Goal: Information Seeking & Learning: Learn about a topic

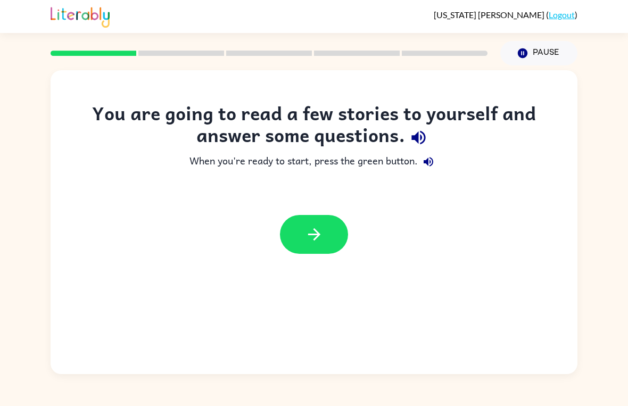
click at [318, 243] on icon "button" at bounding box center [314, 234] width 19 height 19
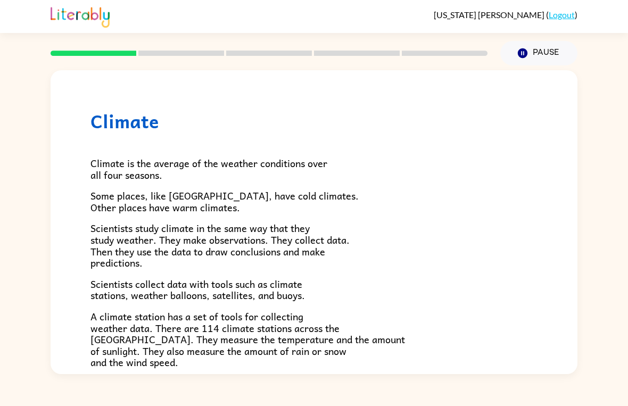
click at [623, 268] on div "Climate Climate is the average of the weather conditions over all four seasons.…" at bounding box center [314, 220] width 628 height 309
click at [11, 215] on div "Climate Climate is the average of the weather conditions over all four seasons.…" at bounding box center [314, 220] width 628 height 309
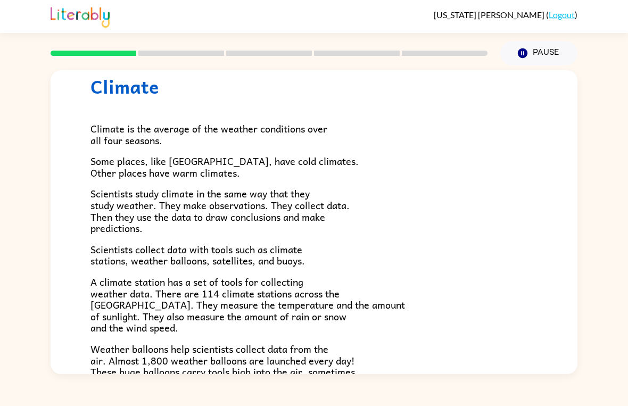
scroll to position [35, 0]
click at [42, 193] on div "Climate Climate is the average of the weather conditions over all four seasons.…" at bounding box center [314, 220] width 628 height 309
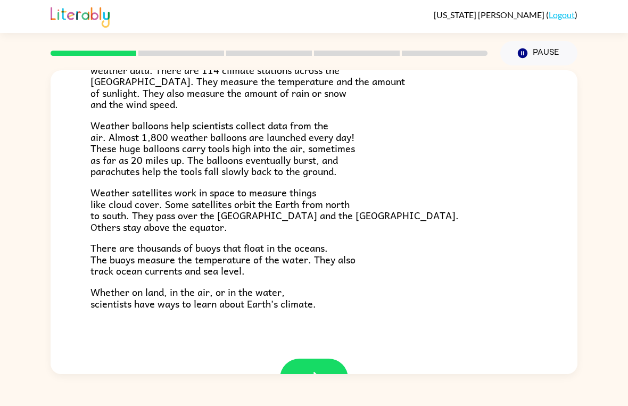
scroll to position [259, 0]
click at [104, 404] on div "[US_STATE] [PERSON_NAME] ( Logout ) Pause Pause Climate Climate is the average …" at bounding box center [314, 203] width 628 height 406
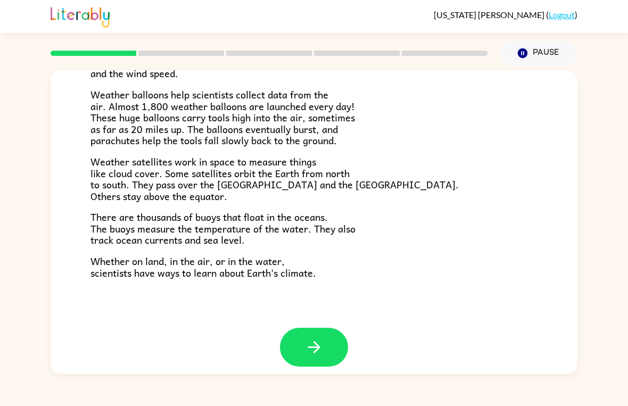
scroll to position [289, 0]
click at [323, 341] on icon "button" at bounding box center [314, 348] width 19 height 19
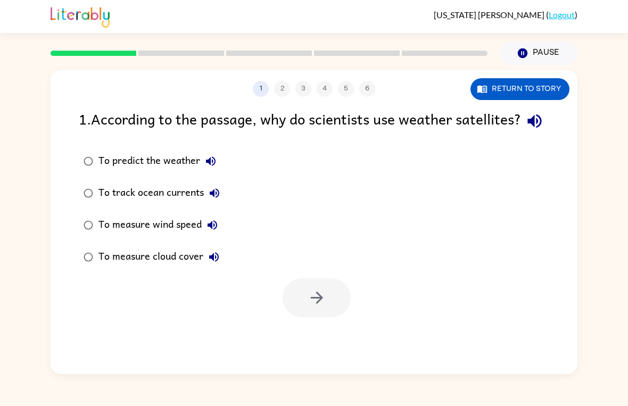
click at [624, 267] on div "1 2 3 4 5 6 Return to story 1 . According to the passage, why do scientists use…" at bounding box center [314, 220] width 628 height 309
click at [303, 317] on button "button" at bounding box center [317, 298] width 68 height 39
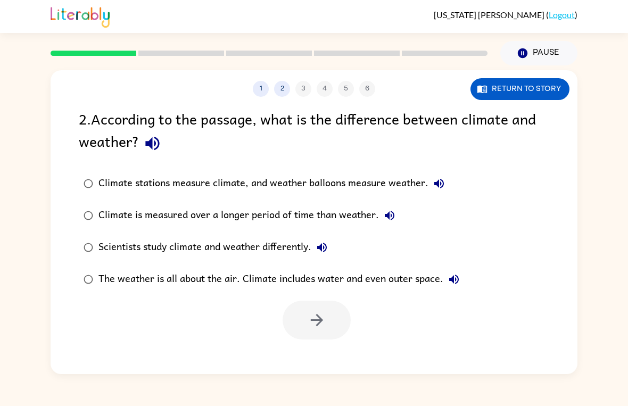
click at [148, 395] on div "[US_STATE][PERSON_NAME] ( Logout ) Pause Pause 1 2 3 4 5 6 Return to story 2 . …" at bounding box center [314, 203] width 628 height 406
click at [159, 397] on div "[US_STATE][PERSON_NAME] ( Logout ) Pause Pause 1 2 3 4 5 6 Return to story 2 . …" at bounding box center [314, 203] width 628 height 406
click at [110, 173] on label "Climate stations measure climate, and weather balloons measure weather." at bounding box center [271, 184] width 397 height 32
click at [327, 340] on button "button" at bounding box center [317, 320] width 68 height 39
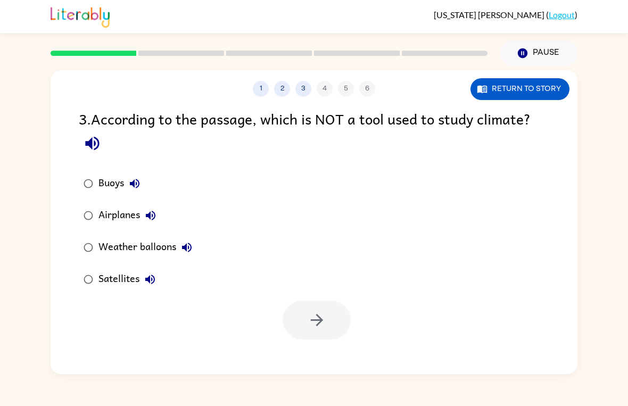
click at [105, 217] on div "Airplanes" at bounding box center [130, 215] width 63 height 21
click at [329, 331] on button "button" at bounding box center [317, 320] width 68 height 39
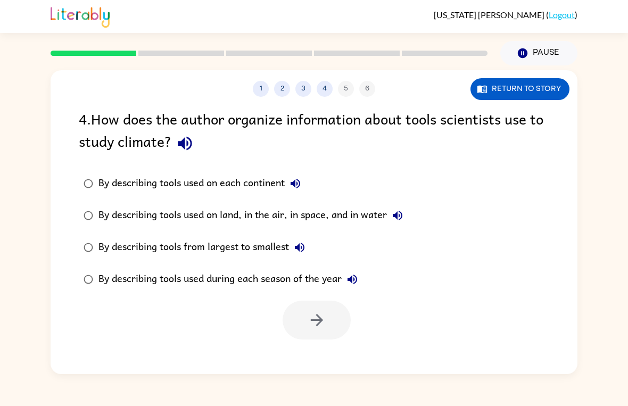
click at [431, 390] on div "[US_STATE][PERSON_NAME] ( Logout ) Pause Pause 1 2 3 4 5 6 Return to story 4 . …" at bounding box center [314, 203] width 628 height 406
click at [228, 218] on div "By describing tools used on land, in the air, in space, and in water" at bounding box center [254, 215] width 310 height 21
click at [295, 323] on button "button" at bounding box center [317, 320] width 68 height 39
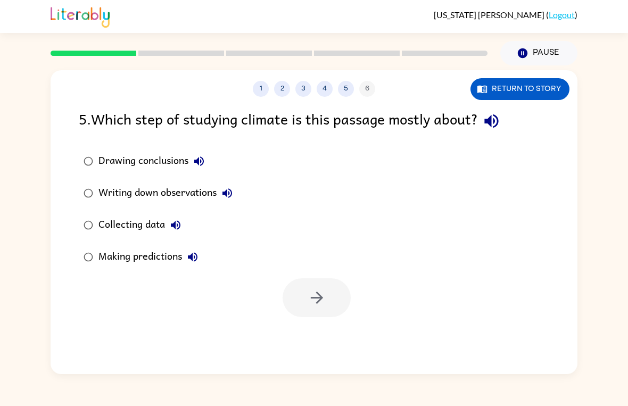
click at [167, 222] on button "Collecting data" at bounding box center [175, 225] width 21 height 21
click at [149, 230] on div "Collecting data" at bounding box center [143, 225] width 88 height 21
click at [295, 295] on button "button" at bounding box center [317, 298] width 68 height 39
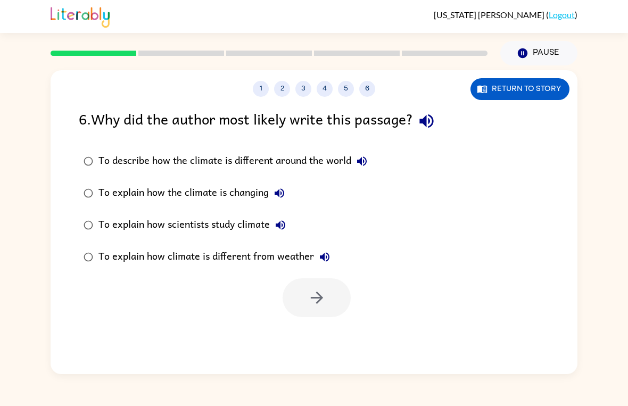
click at [274, 233] on button "To explain how scientists study climate" at bounding box center [280, 225] width 21 height 21
click at [110, 162] on div "To describe how the climate is different around the world" at bounding box center [236, 161] width 274 height 21
click at [535, 228] on div "To describe how the climate is different around the world To explain how the cl…" at bounding box center [328, 209] width 499 height 128
click at [358, 168] on icon "button" at bounding box center [362, 161] width 13 height 13
click at [354, 162] on button "To describe how the climate is different around the world" at bounding box center [362, 161] width 21 height 21
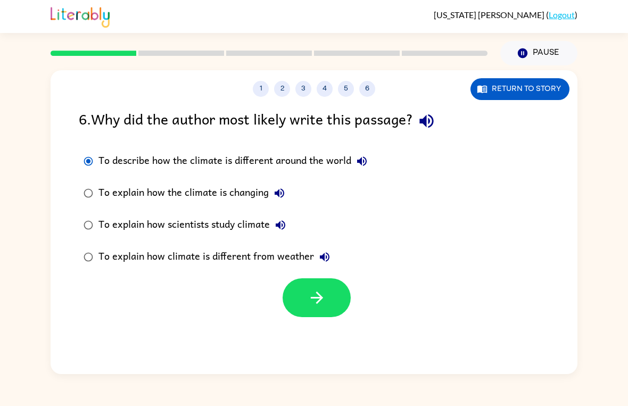
click at [184, 156] on div "To describe how the climate is different around the world" at bounding box center [236, 161] width 274 height 21
click at [361, 164] on icon "button" at bounding box center [362, 162] width 10 height 10
click at [102, 256] on div "To explain how climate is different from weather" at bounding box center [217, 257] width 237 height 21
click at [308, 298] on icon "button" at bounding box center [317, 298] width 19 height 19
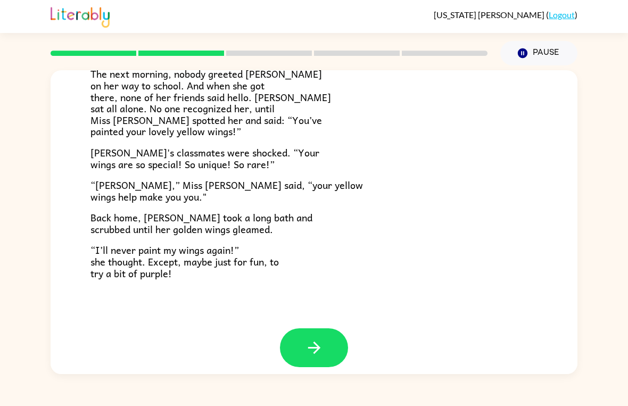
scroll to position [288, 0]
click at [292, 337] on button "button" at bounding box center [314, 348] width 68 height 39
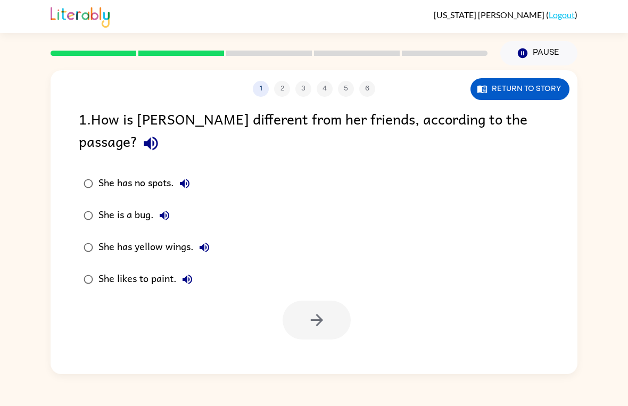
scroll to position [0, 0]
click at [168, 237] on div "She has yellow wings." at bounding box center [157, 247] width 117 height 21
click at [325, 311] on icon "button" at bounding box center [317, 320] width 19 height 19
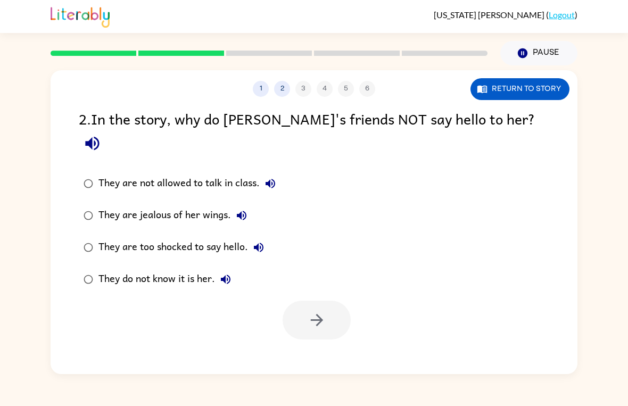
click at [7, 244] on div "1 2 3 4 5 6 Return to story 2 . In the story, why do [PERSON_NAME]'s friends NO…" at bounding box center [314, 220] width 628 height 309
click at [11, 244] on div "1 2 3 4 5 6 Return to story 2 . In the story, why do [PERSON_NAME]'s friends NO…" at bounding box center [314, 220] width 628 height 309
click at [5, 244] on div "1 2 3 4 5 6 Return to story 2 . In the story, why do [PERSON_NAME]'s friends NO…" at bounding box center [314, 220] width 628 height 309
click at [6, 244] on div "1 2 3 4 5 6 Return to story 2 . In the story, why do [PERSON_NAME]'s friends NO…" at bounding box center [314, 220] width 628 height 309
click at [281, 303] on div at bounding box center [314, 318] width 527 height 44
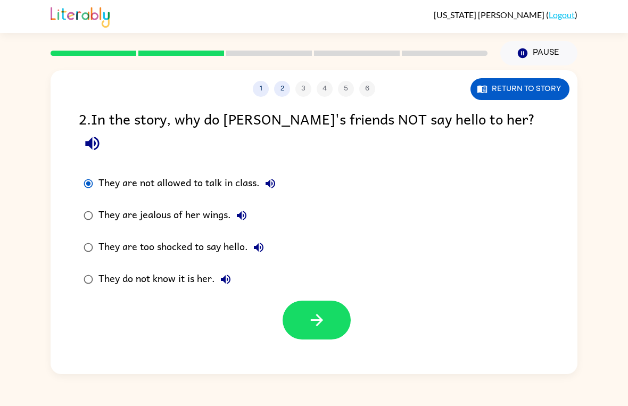
click at [326, 301] on button "button" at bounding box center [317, 320] width 68 height 39
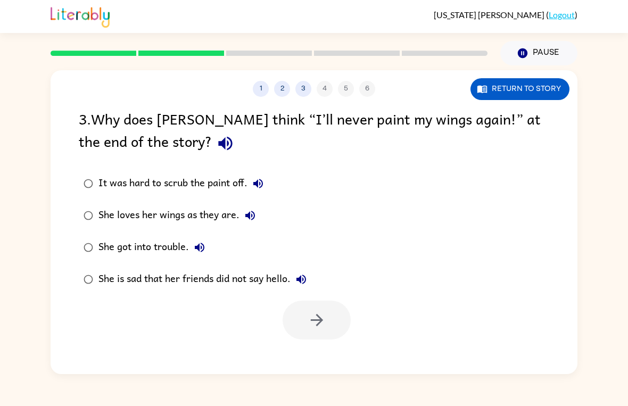
click at [35, 243] on div "1 2 3 4 5 6 Return to story 3 . Why does [PERSON_NAME] think “I’ll never paint …" at bounding box center [314, 220] width 628 height 309
click at [127, 280] on div "She is sad that her friends did not say hello." at bounding box center [206, 279] width 214 height 21
click at [303, 317] on button "button" at bounding box center [317, 320] width 68 height 39
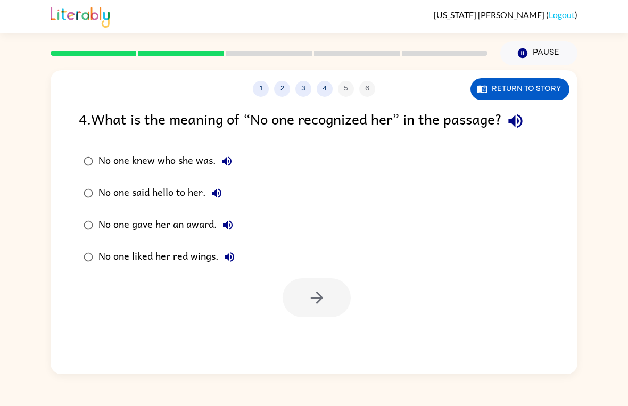
click at [193, 256] on div "No one liked her red wings." at bounding box center [170, 257] width 142 height 21
click at [180, 155] on div "No one knew who she was." at bounding box center [168, 161] width 139 height 21
click at [197, 163] on div "No one knew who she was." at bounding box center [168, 161] width 139 height 21
click at [337, 311] on button "button" at bounding box center [317, 298] width 68 height 39
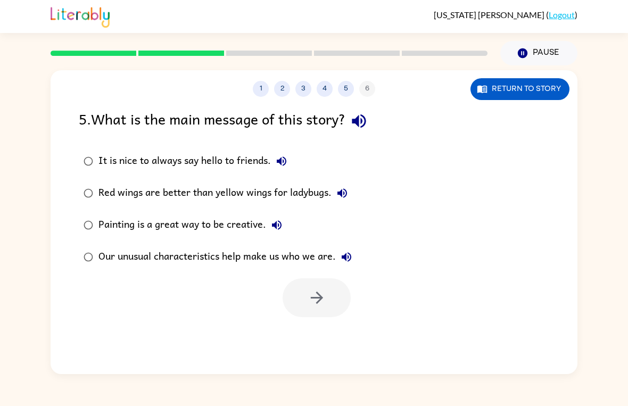
click at [230, 267] on div "Our unusual characteristics help make us who we are." at bounding box center [228, 257] width 259 height 21
click at [307, 313] on button "button" at bounding box center [317, 298] width 68 height 39
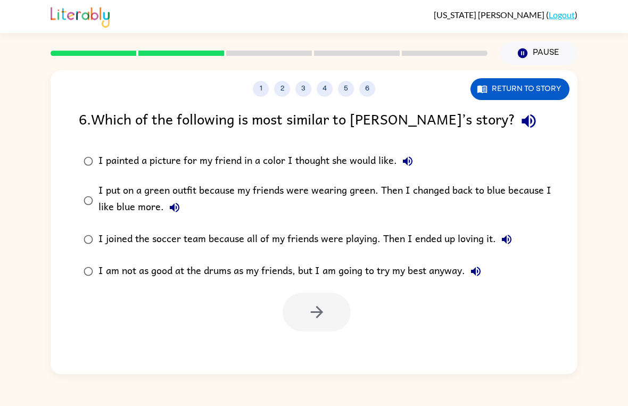
click at [11, 226] on div "1 2 3 4 5 6 Return to story 6 . Which of the following is most similar to [PERS…" at bounding box center [314, 220] width 628 height 309
click at [37, 209] on div "1 2 3 4 5 6 Return to story 6 . Which of the following is most similar to [PERS…" at bounding box center [314, 220] width 628 height 309
click at [179, 211] on icon "button" at bounding box center [174, 207] width 13 height 13
click at [411, 165] on icon "button" at bounding box center [408, 161] width 13 height 13
click at [503, 242] on icon "button" at bounding box center [507, 240] width 10 height 10
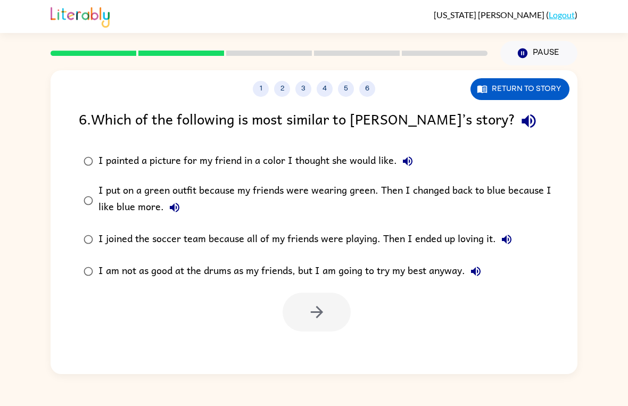
click at [483, 276] on icon "button" at bounding box center [476, 271] width 13 height 13
click at [108, 203] on div "I put on a green outfit because my friends were wearing green. Then I changed b…" at bounding box center [331, 201] width 465 height 36
click at [322, 314] on icon "button" at bounding box center [317, 312] width 12 height 12
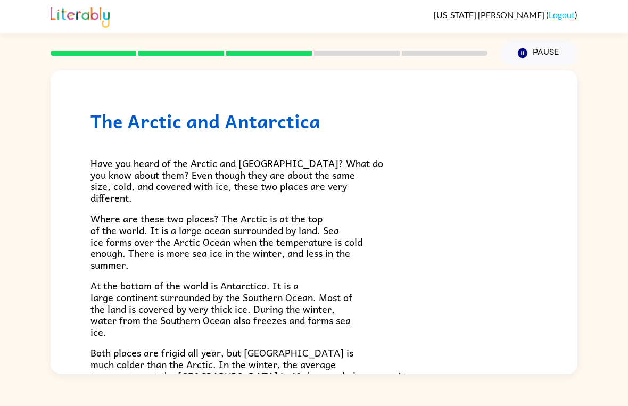
click at [38, 249] on div "The Arctic and [GEOGRAPHIC_DATA] Have you heard of the Arctic and [GEOGRAPHIC_D…" at bounding box center [314, 220] width 628 height 309
click at [583, 352] on div "The Arctic and [GEOGRAPHIC_DATA] Have you heard of the Arctic and [GEOGRAPHIC_D…" at bounding box center [314, 220] width 628 height 309
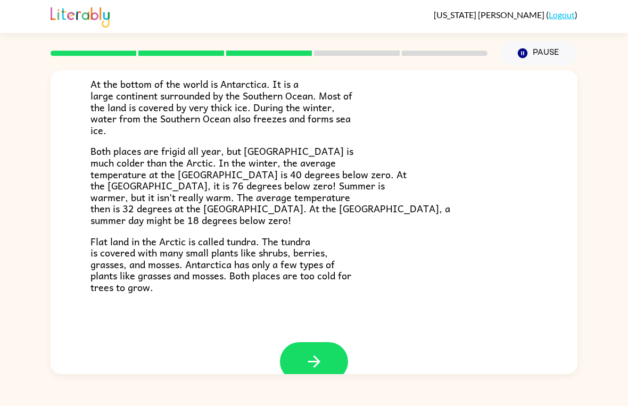
scroll to position [209, 0]
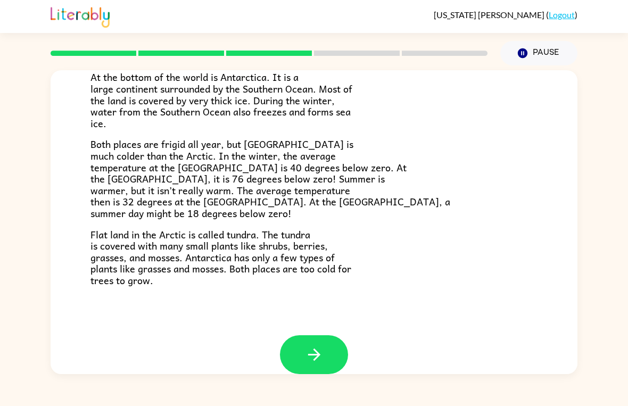
click at [327, 346] on button "button" at bounding box center [314, 355] width 68 height 39
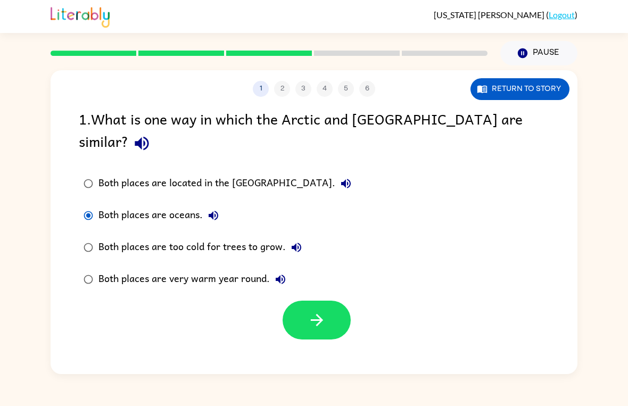
click at [297, 309] on button "button" at bounding box center [317, 320] width 68 height 39
